Goal: Task Accomplishment & Management: Use online tool/utility

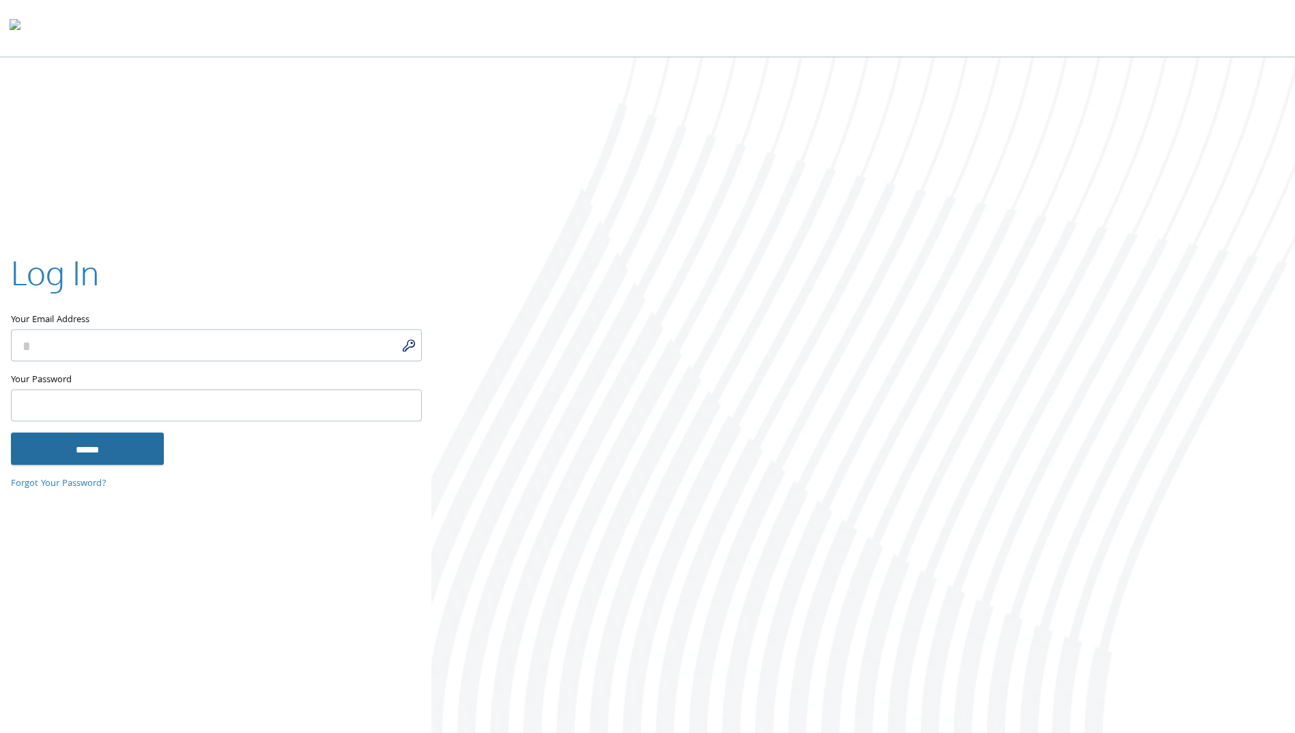
type input "**********"
click at [126, 444] on input "******" at bounding box center [87, 449] width 153 height 33
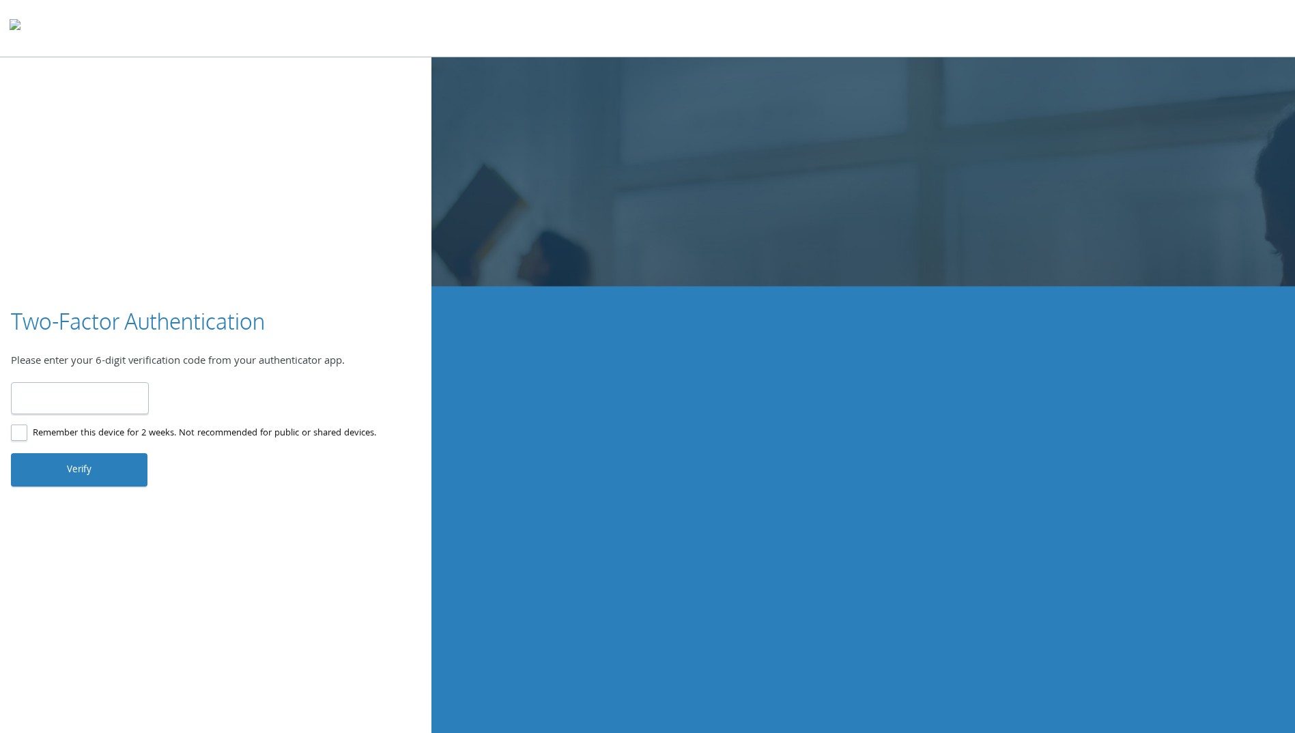
type input "******"
